Goal: Information Seeking & Learning: Learn about a topic

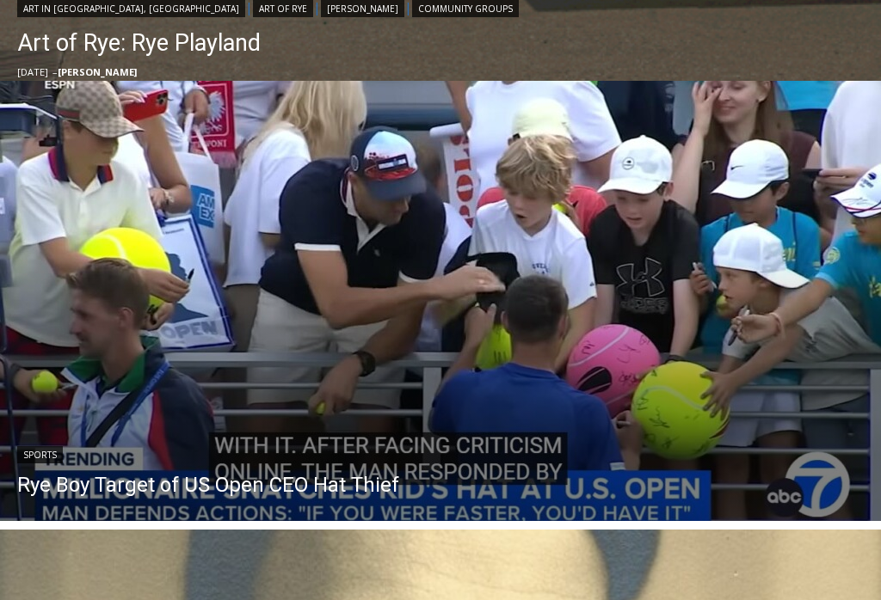
scroll to position [1158, 0]
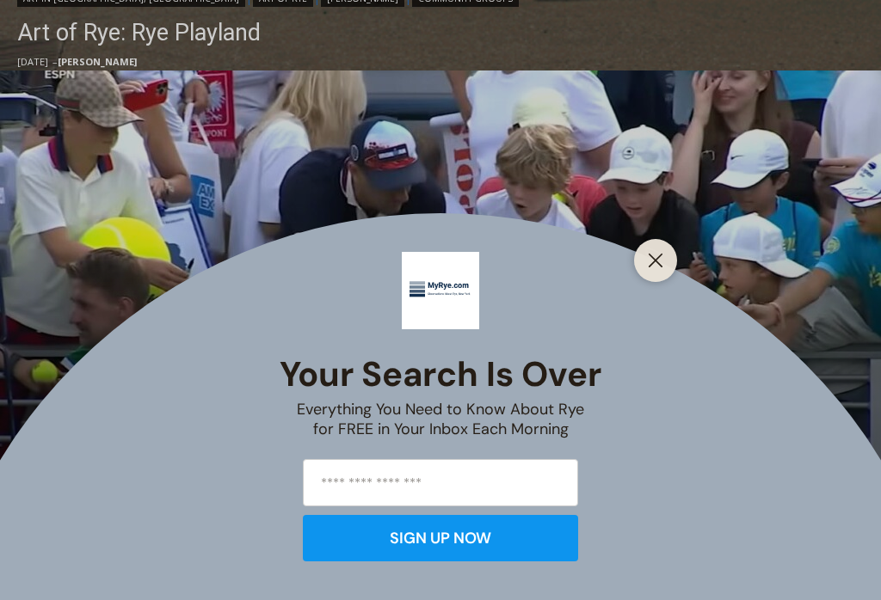
click at [652, 268] on icon "Close" at bounding box center [655, 260] width 15 height 15
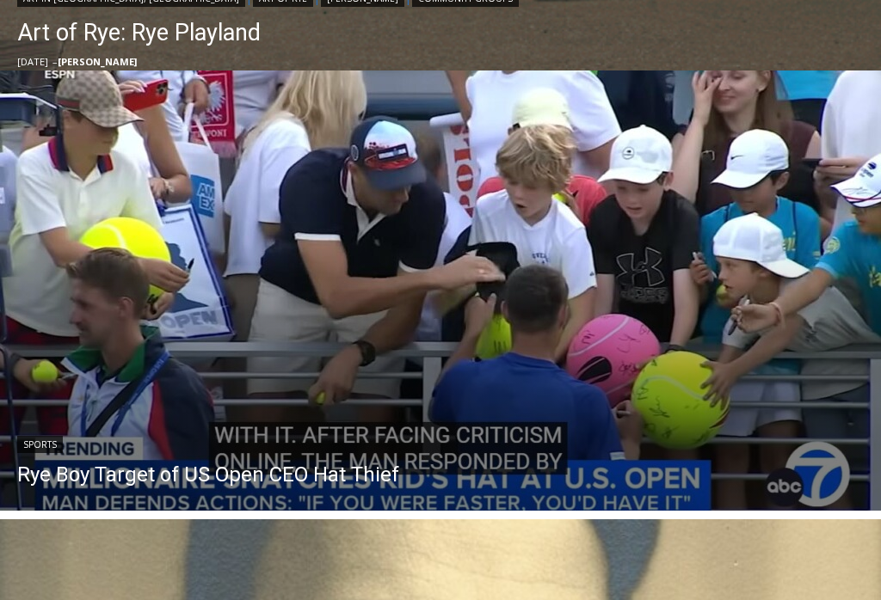
click at [338, 468] on link "Rye Boy Target of US Open CEO Hat Thief" at bounding box center [208, 475] width 382 height 26
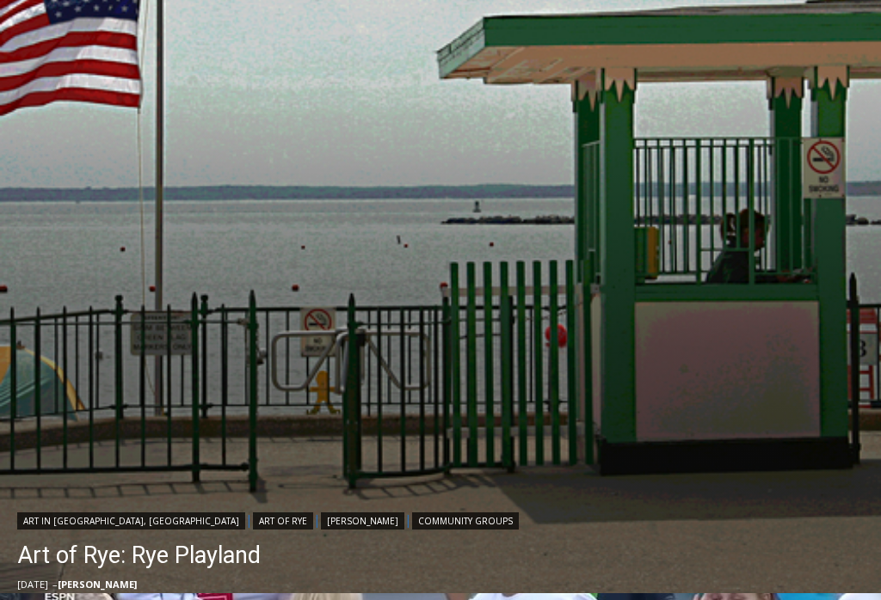
scroll to position [680, 0]
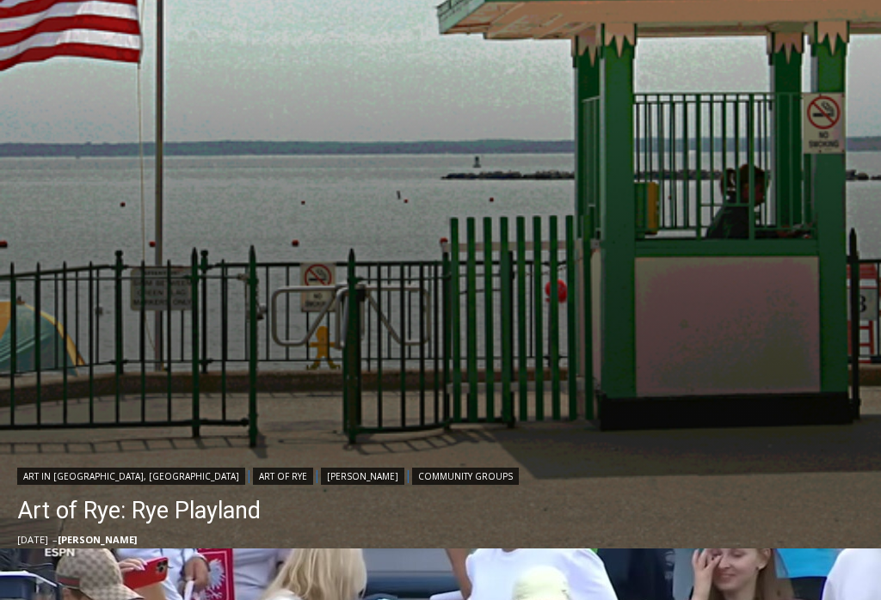
click at [521, 363] on img "Read More Art of Rye: Rye Playland" at bounding box center [440, 125] width 881 height 881
